Goal: Contribute content: Add original content to the website for others to see

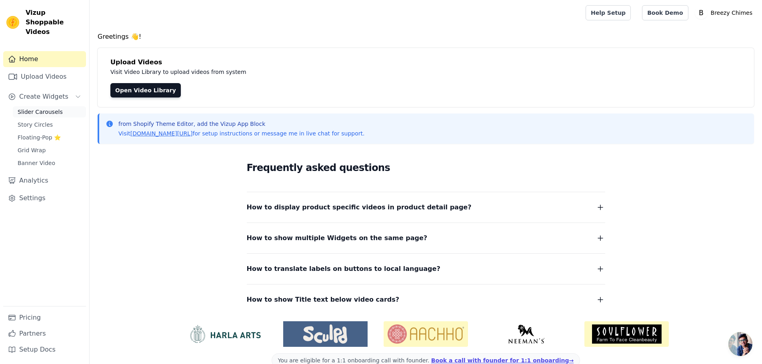
click at [64, 106] on link "Slider Carousels" at bounding box center [49, 111] width 73 height 11
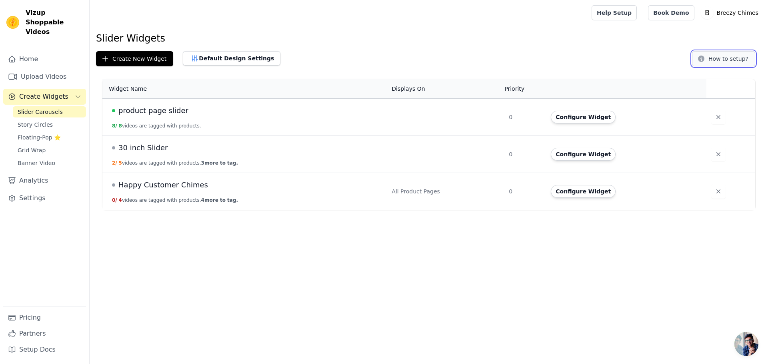
click at [736, 60] on button "How to setup?" at bounding box center [723, 58] width 63 height 15
click at [154, 58] on button "Create New Widget" at bounding box center [134, 58] width 77 height 15
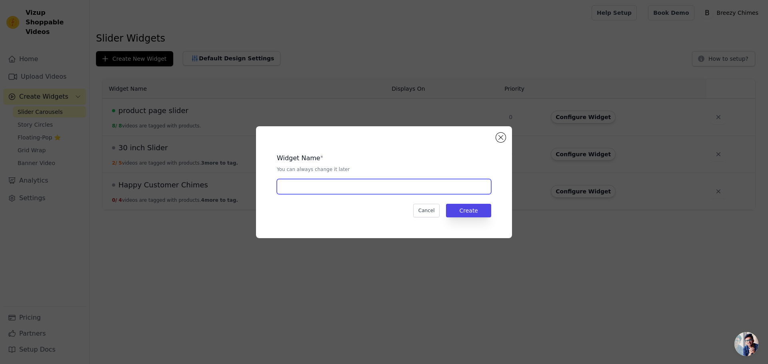
click at [318, 193] on input "text" at bounding box center [384, 186] width 214 height 15
type input "50 inches chimes"
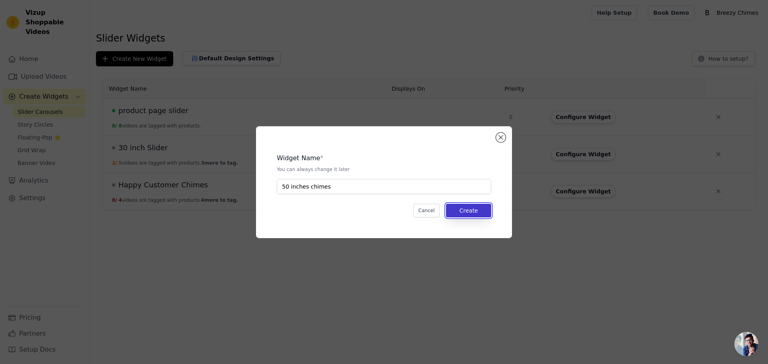
click at [463, 208] on button "Create" at bounding box center [468, 211] width 45 height 14
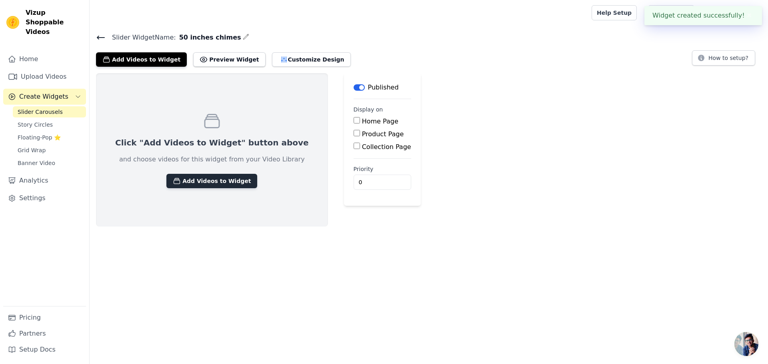
click at [202, 179] on button "Add Videos to Widget" at bounding box center [211, 181] width 91 height 14
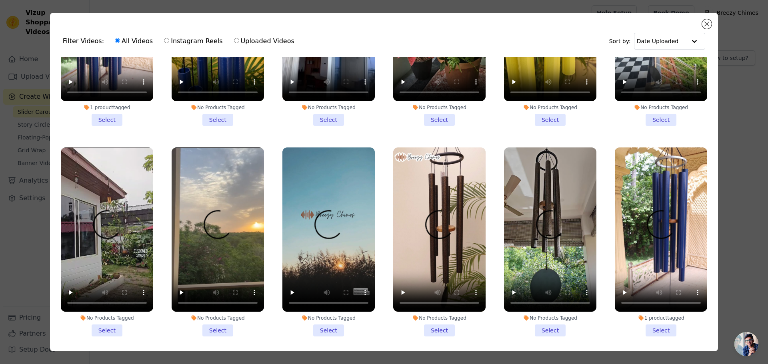
scroll to position [125, 0]
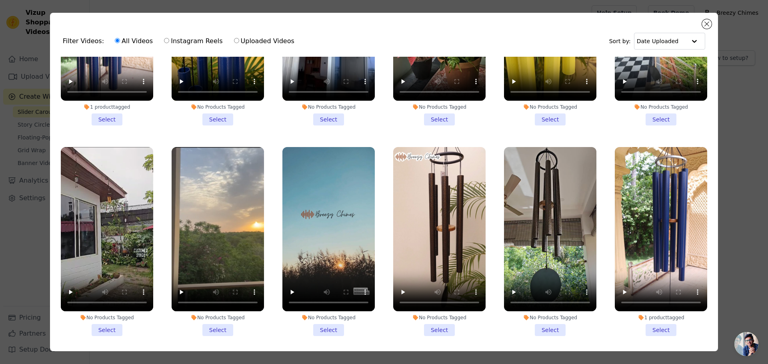
click at [441, 322] on li "No Products Tagged Select" at bounding box center [439, 241] width 92 height 189
click at [0, 0] on input "No Products Tagged Select" at bounding box center [0, 0] width 0 height 0
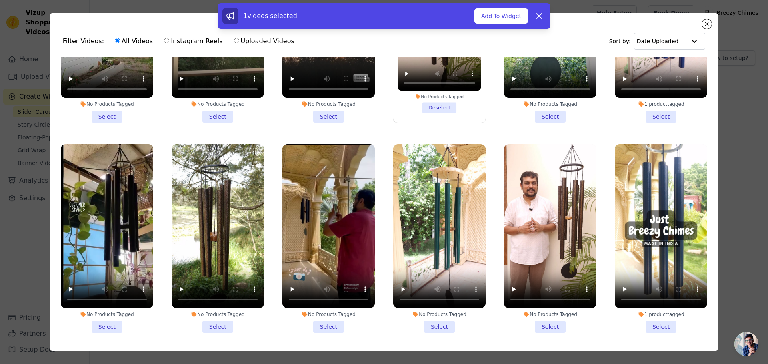
scroll to position [341, 0]
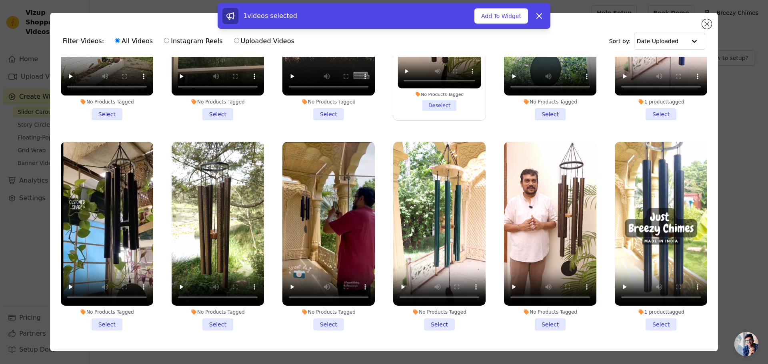
click at [538, 313] on li "No Products Tagged Select" at bounding box center [550, 236] width 92 height 189
click at [0, 0] on input "No Products Tagged Select" at bounding box center [0, 0] width 0 height 0
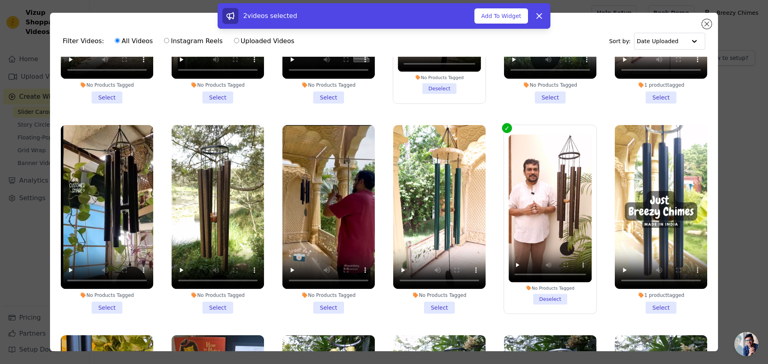
scroll to position [357, 0]
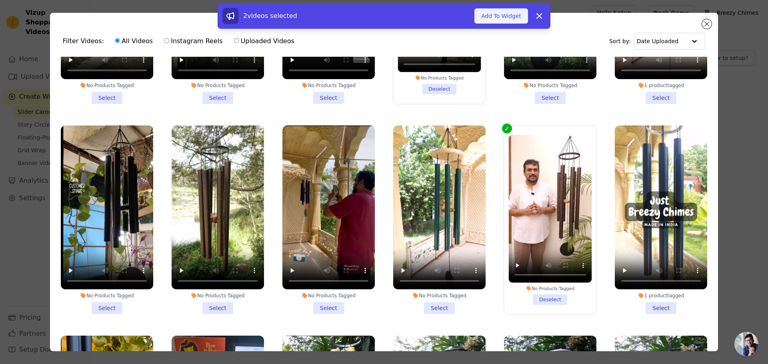
click at [504, 19] on button "Add To Widget" at bounding box center [501, 15] width 54 height 15
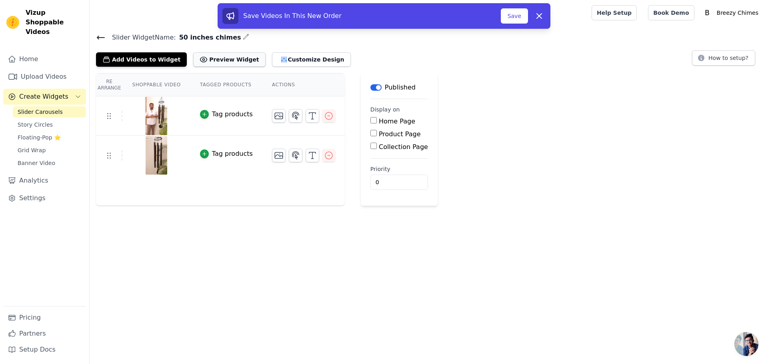
click at [218, 63] on button "Preview Widget" at bounding box center [229, 59] width 72 height 14
click at [308, 116] on icon "button" at bounding box center [313, 116] width 10 height 10
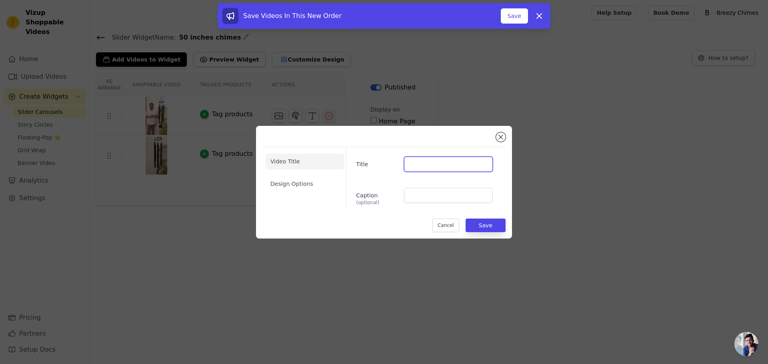
click at [427, 163] on input "Title" at bounding box center [448, 164] width 89 height 15
type input "%"
type input "50 Inch Intro"
click at [488, 224] on button "Save" at bounding box center [486, 226] width 40 height 14
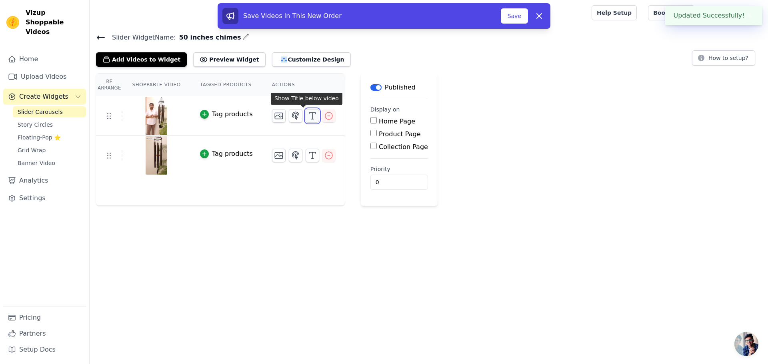
click at [308, 118] on icon "button" at bounding box center [313, 116] width 10 height 10
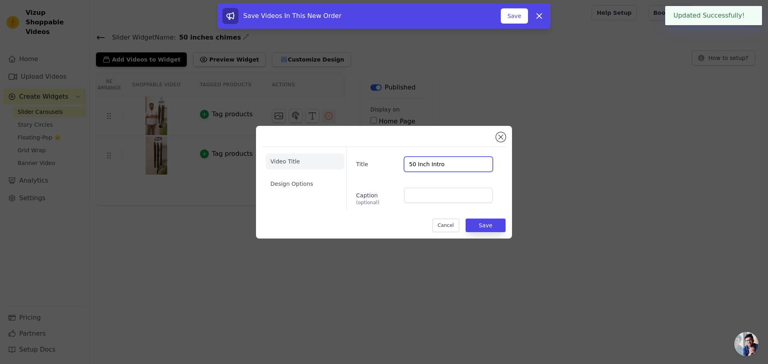
click at [425, 165] on input "50 Inch Intro" at bounding box center [448, 164] width 89 height 15
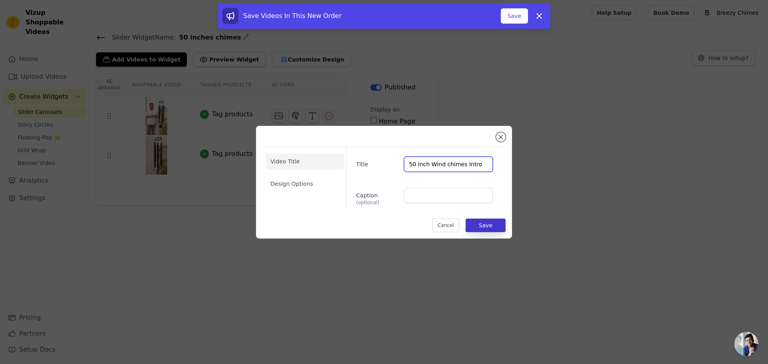
type input "50 Inch Wind chimes Intro"
click at [487, 230] on button "Save" at bounding box center [486, 226] width 40 height 14
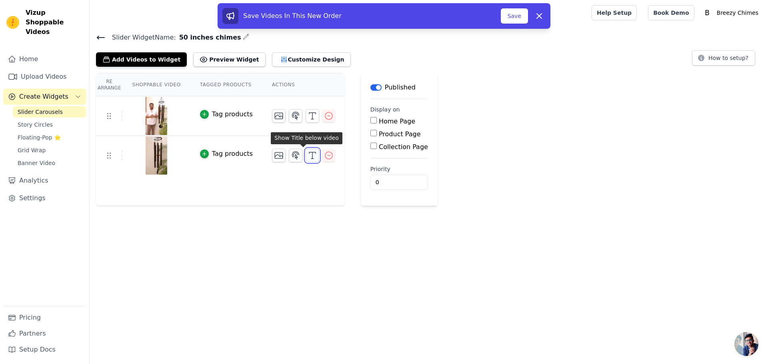
click at [308, 156] on icon "button" at bounding box center [313, 156] width 10 height 10
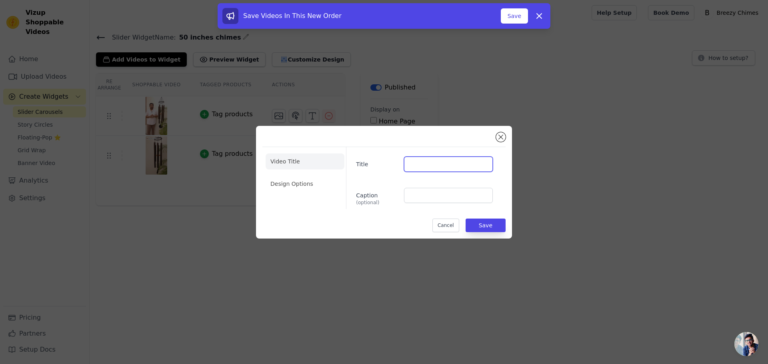
click at [415, 165] on input "Title" at bounding box center [448, 164] width 89 height 15
type input "50 inch Wind chimes sound"
click at [488, 224] on button "Save" at bounding box center [486, 226] width 40 height 14
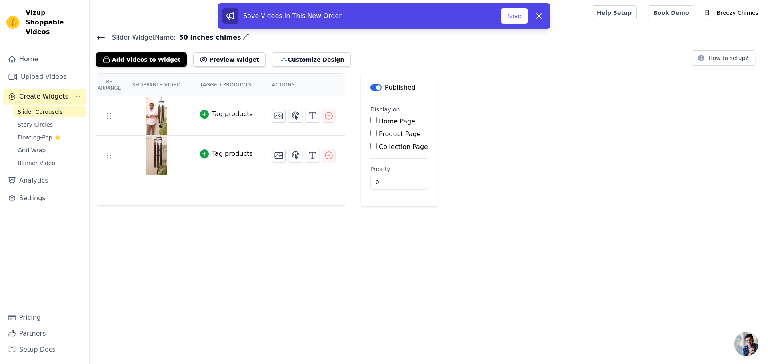
click at [370, 147] on input "Collection Page" at bounding box center [373, 146] width 6 height 6
click at [370, 146] on input "Collection Page" at bounding box center [373, 146] width 6 height 6
checkbox input "false"
click at [510, 15] on button "Save" at bounding box center [514, 15] width 27 height 15
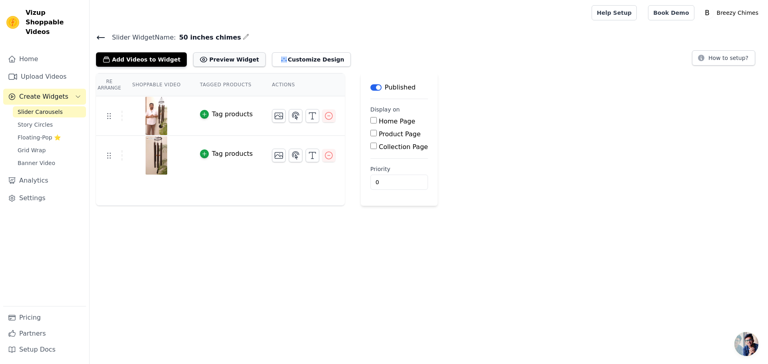
click at [235, 58] on button "Preview Widget" at bounding box center [229, 59] width 72 height 14
click at [308, 153] on icon "button" at bounding box center [313, 156] width 10 height 10
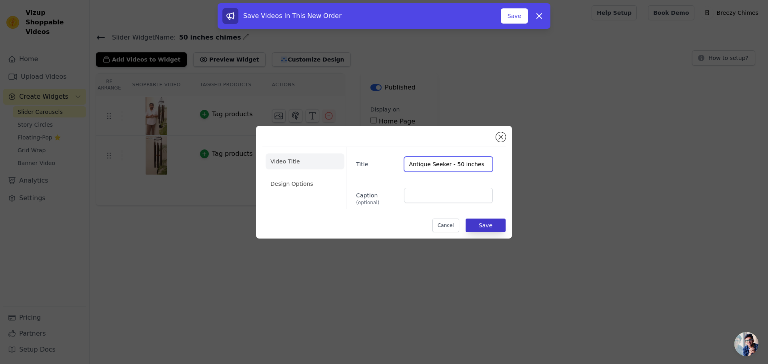
type input "Antique Seeker - 50 inches"
click at [480, 230] on button "Save" at bounding box center [486, 226] width 40 height 14
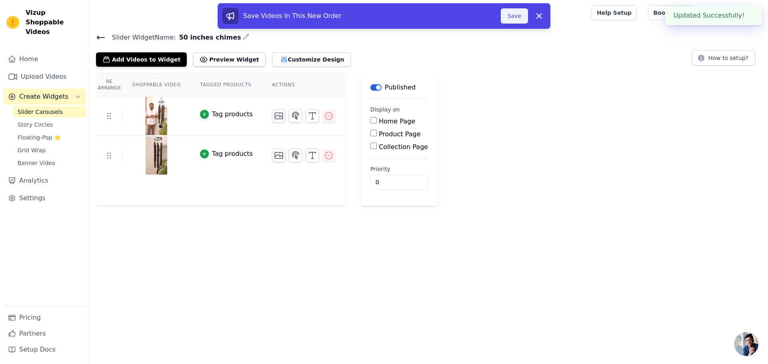
click at [514, 18] on button "Save" at bounding box center [514, 15] width 27 height 15
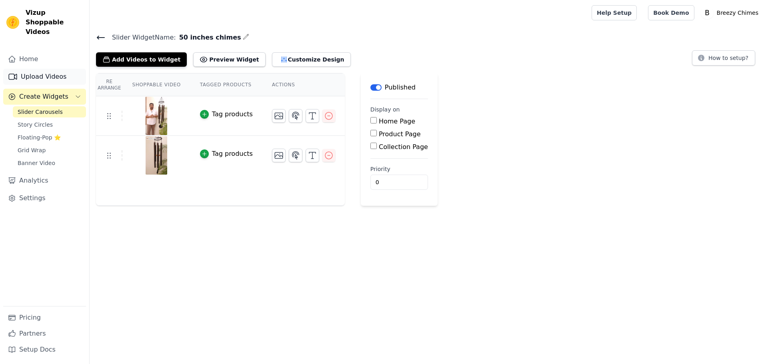
click at [56, 69] on link "Upload Videos" at bounding box center [44, 77] width 83 height 16
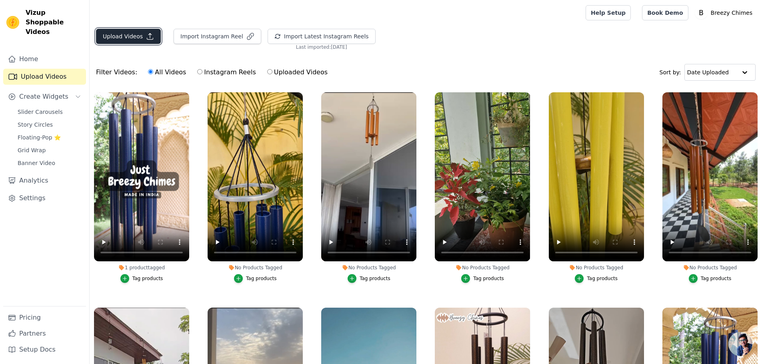
click at [138, 42] on button "Upload Videos" at bounding box center [128, 36] width 65 height 15
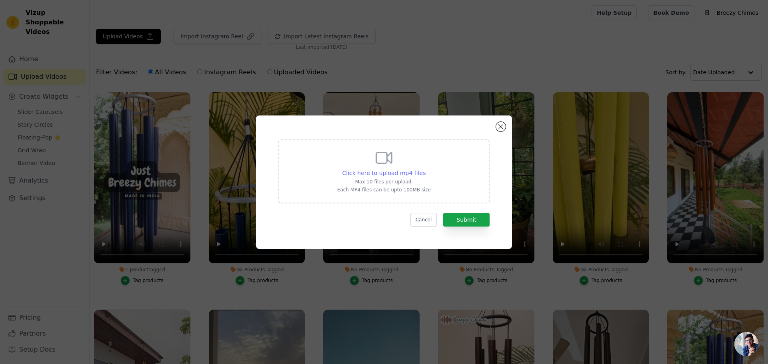
click at [394, 174] on span "Click here to upload mp4 files" at bounding box center [384, 173] width 84 height 6
click at [425, 169] on input "Click here to upload mp4 files Max 10 files per upload. Each MP4 files can be u…" at bounding box center [425, 169] width 0 height 0
click at [409, 176] on span "Click here to upload mp4 files" at bounding box center [384, 173] width 84 height 6
click at [425, 169] on input "Click here to upload mp4 files Max 10 files per upload. Each MP4 files can be u…" at bounding box center [425, 169] width 0 height 0
type input "C:\fakepath\20250727 113246-1.mp4"
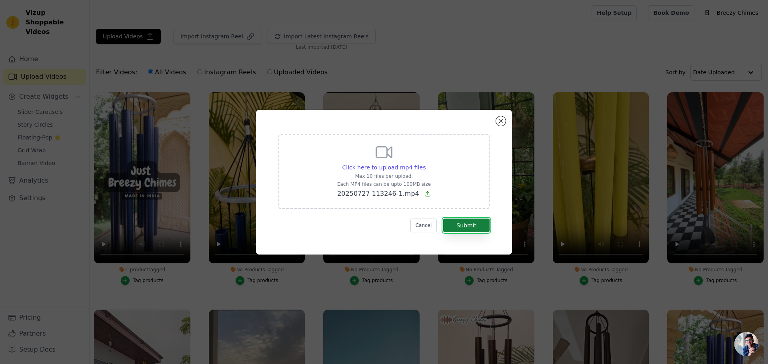
click at [466, 226] on button "Submit" at bounding box center [466, 226] width 46 height 14
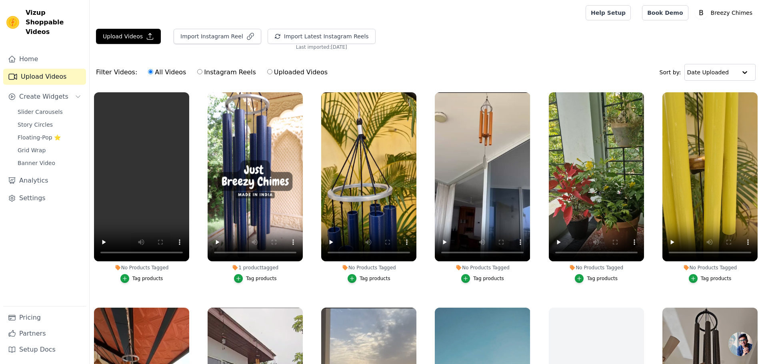
click at [132, 81] on div "Filter Videos: All Videos Instagram Reels Uploaded Videos" at bounding box center [214, 72] width 236 height 18
click at [186, 93] on icon "button" at bounding box center [187, 93] width 3 height 3
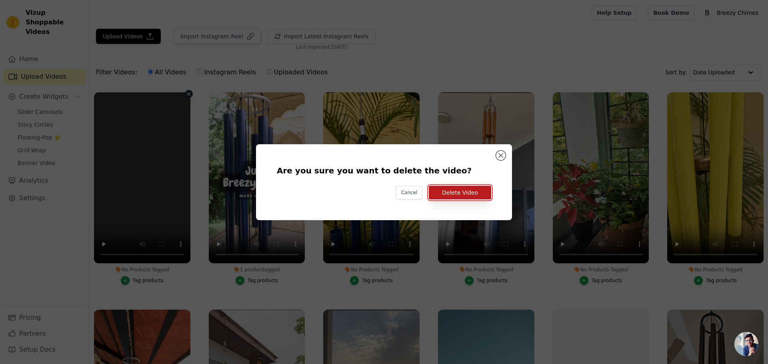
click at [474, 195] on button "Delete Video" at bounding box center [460, 193] width 62 height 14
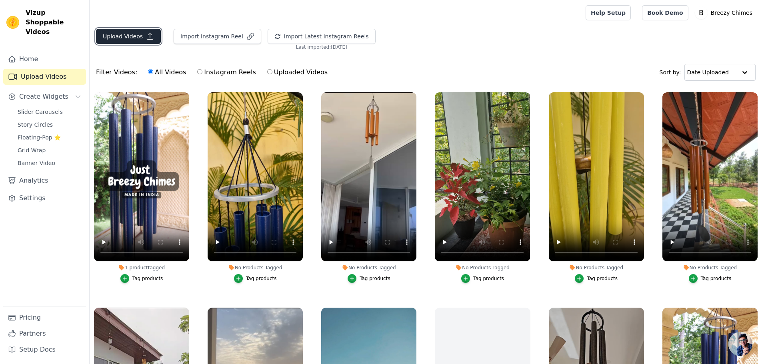
click at [153, 36] on button "Upload Videos" at bounding box center [128, 36] width 65 height 15
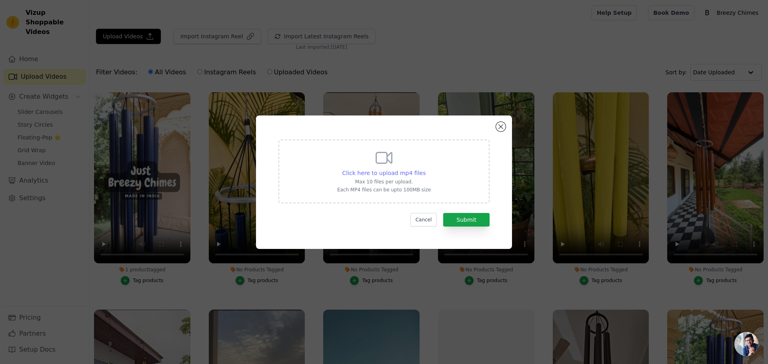
click at [390, 176] on span "Click here to upload mp4 files" at bounding box center [384, 173] width 84 height 6
click at [425, 169] on input "Click here to upload mp4 files Max 10 files per upload. Each MP4 files can be u…" at bounding box center [425, 169] width 0 height 0
type input "C:\fakepath\20250727 113246-1(1).mp4"
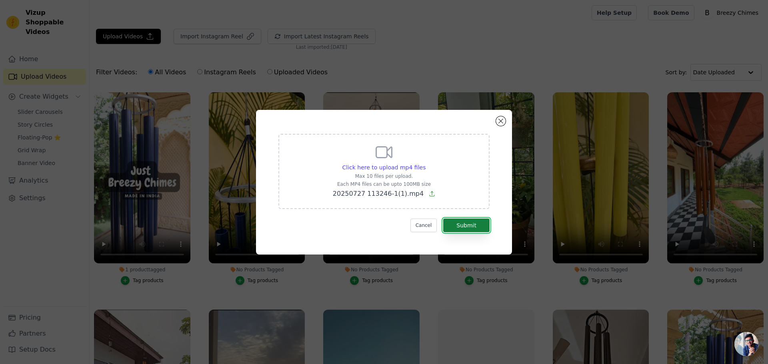
click at [463, 226] on button "Submit" at bounding box center [466, 226] width 46 height 14
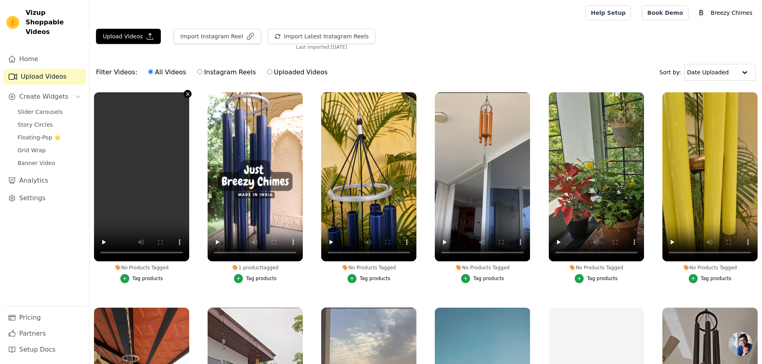
click at [186, 96] on icon "button" at bounding box center [188, 94] width 6 height 6
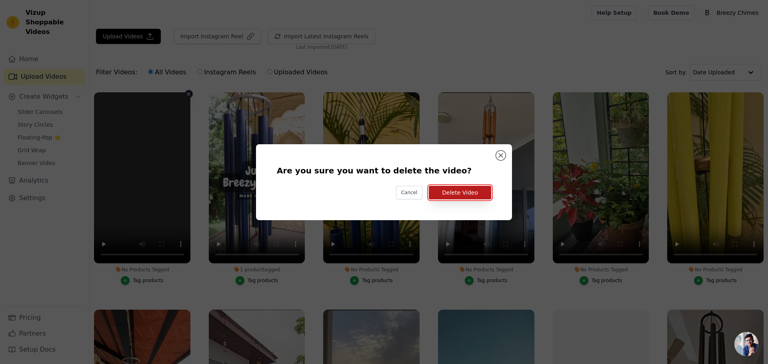
click at [452, 190] on button "Delete Video" at bounding box center [460, 193] width 62 height 14
